Goal: Information Seeking & Learning: Learn about a topic

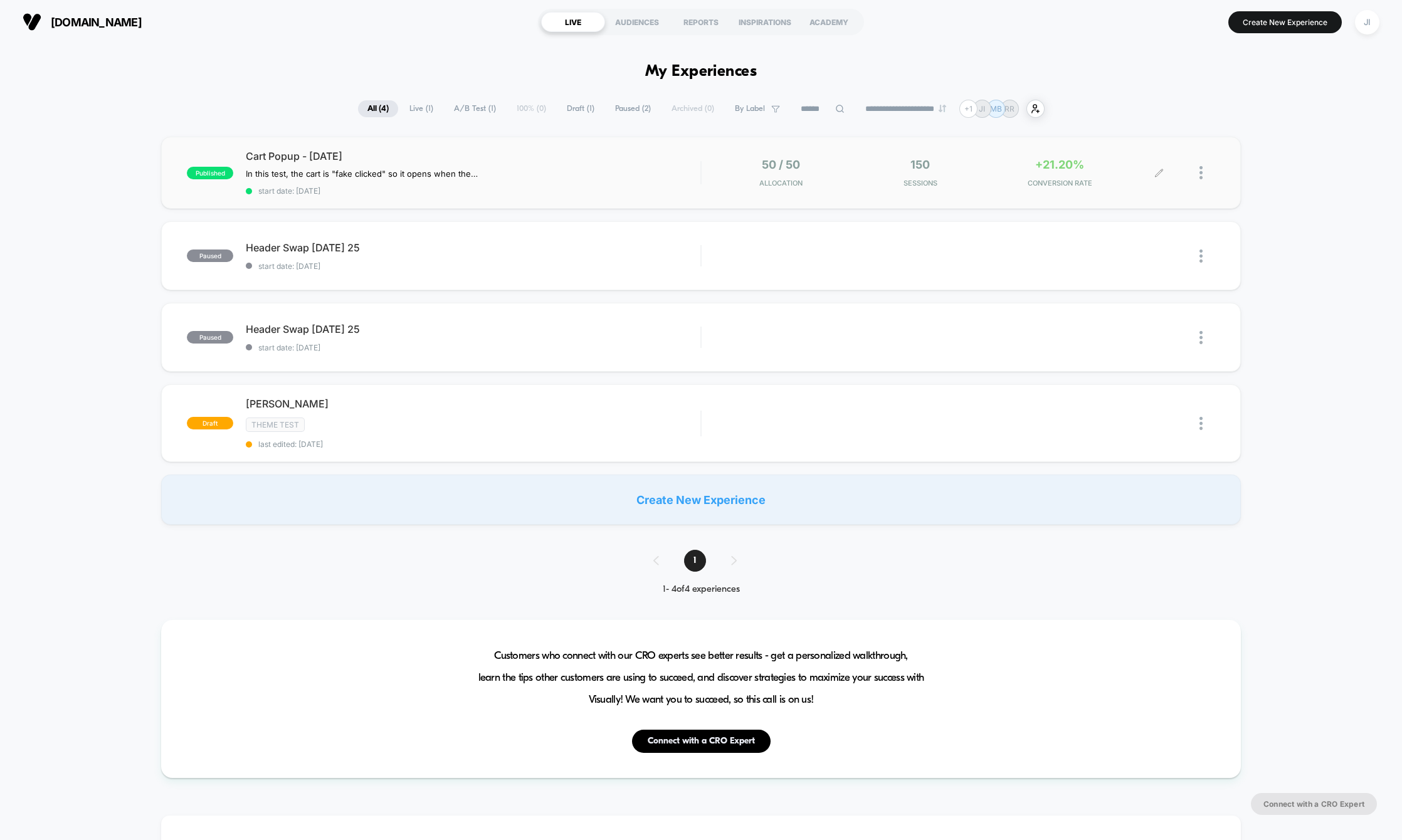
click at [1039, 166] on span "+21.20%" at bounding box center [1059, 164] width 49 height 13
click at [116, 259] on div "published Cart Popup - Sept 22 2025 In this test, the cart is "fake clicked" so…" at bounding box center [701, 330] width 1402 height 388
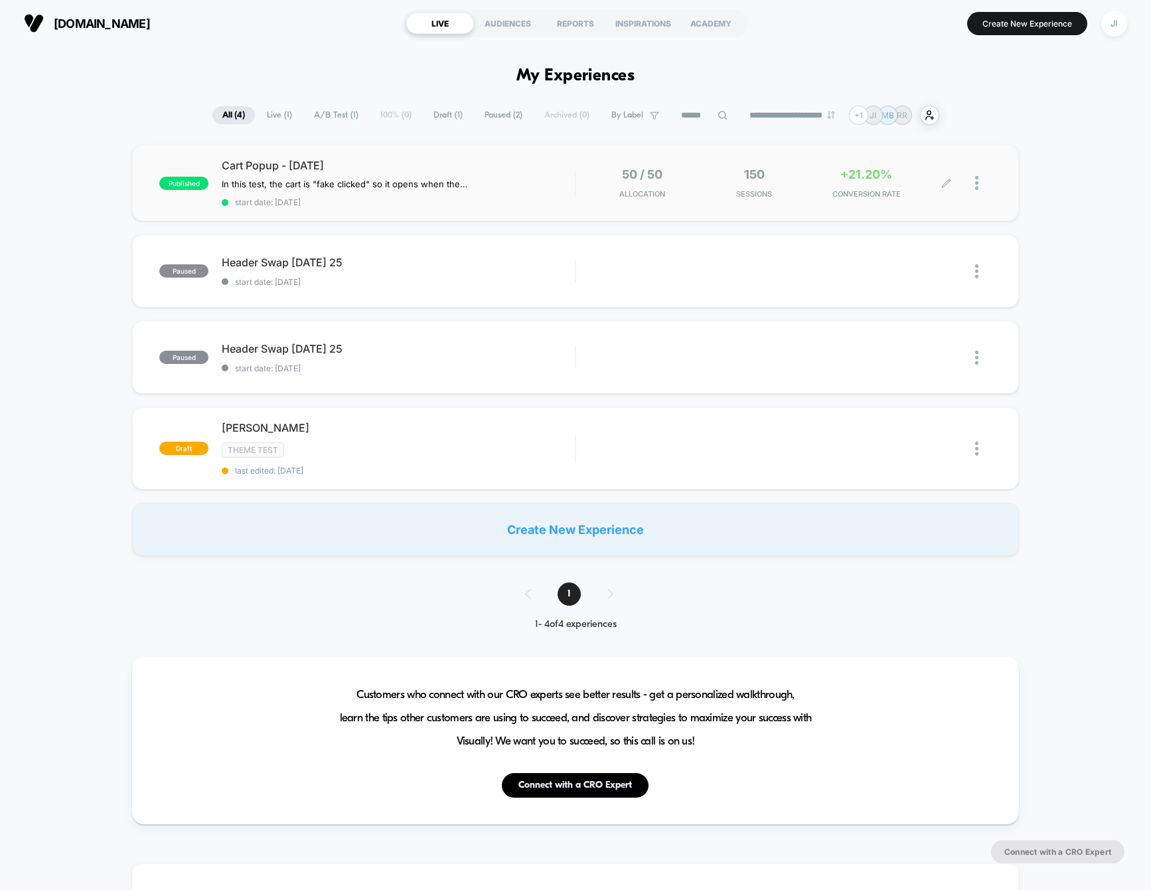
click at [837, 186] on div "+21.20% CONVERSION RATE" at bounding box center [867, 182] width 106 height 31
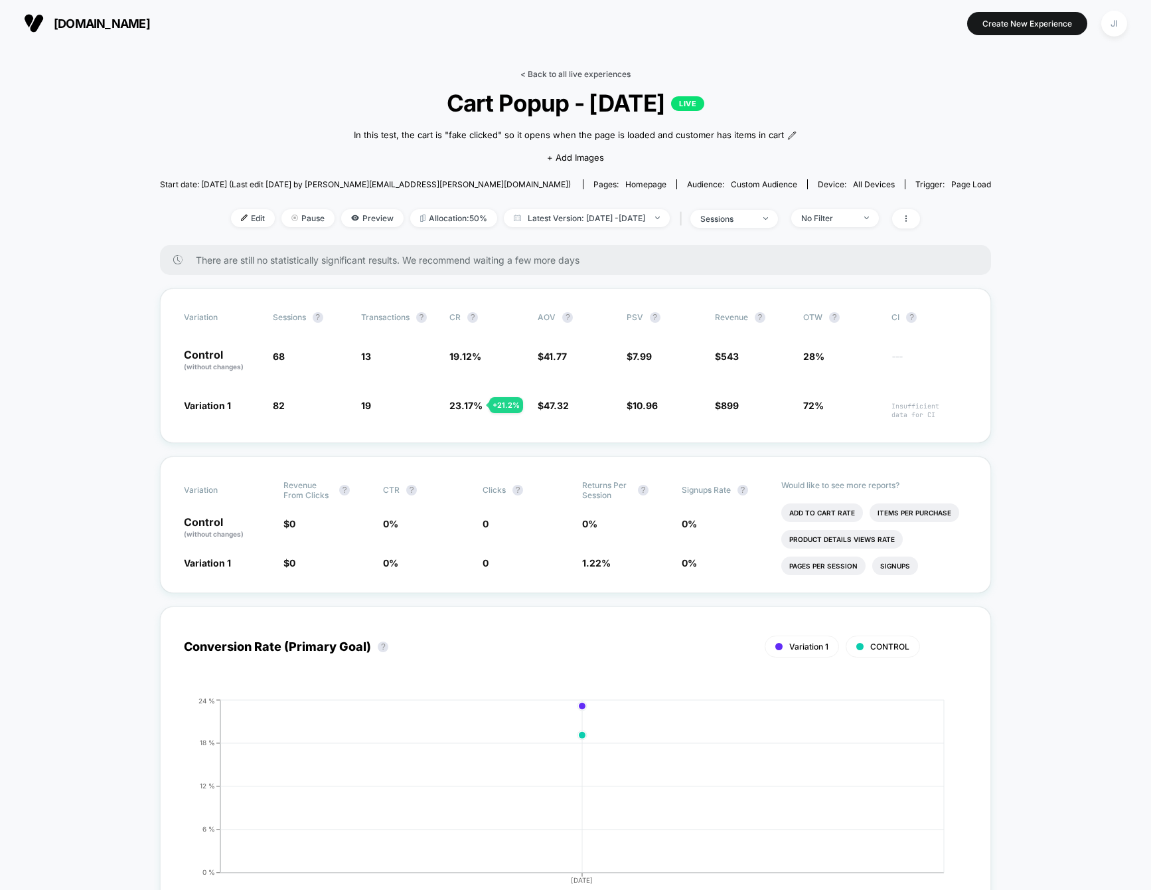
click at [579, 69] on link "< Back to all live experiences" at bounding box center [576, 74] width 110 height 10
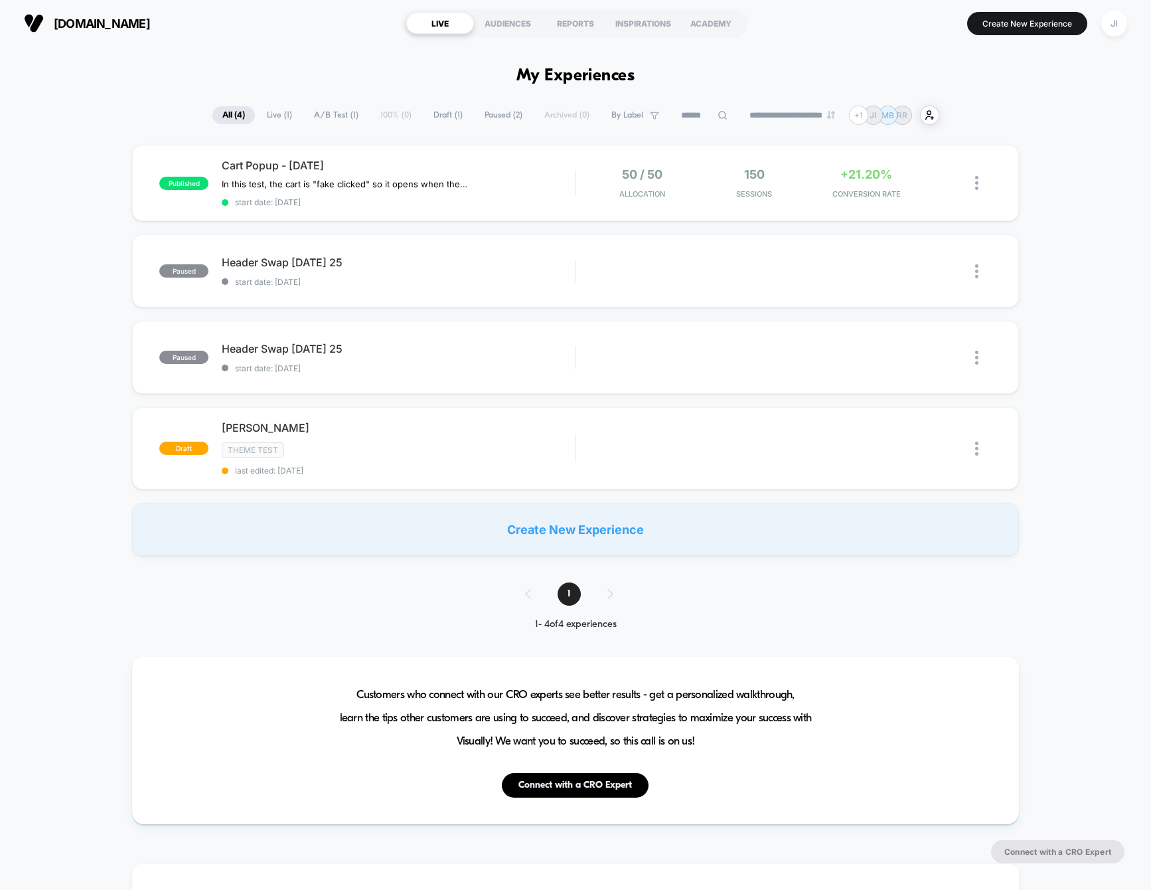
click at [69, 27] on span "[DOMAIN_NAME]" at bounding box center [102, 24] width 96 height 14
